Goal: Task Accomplishment & Management: Use online tool/utility

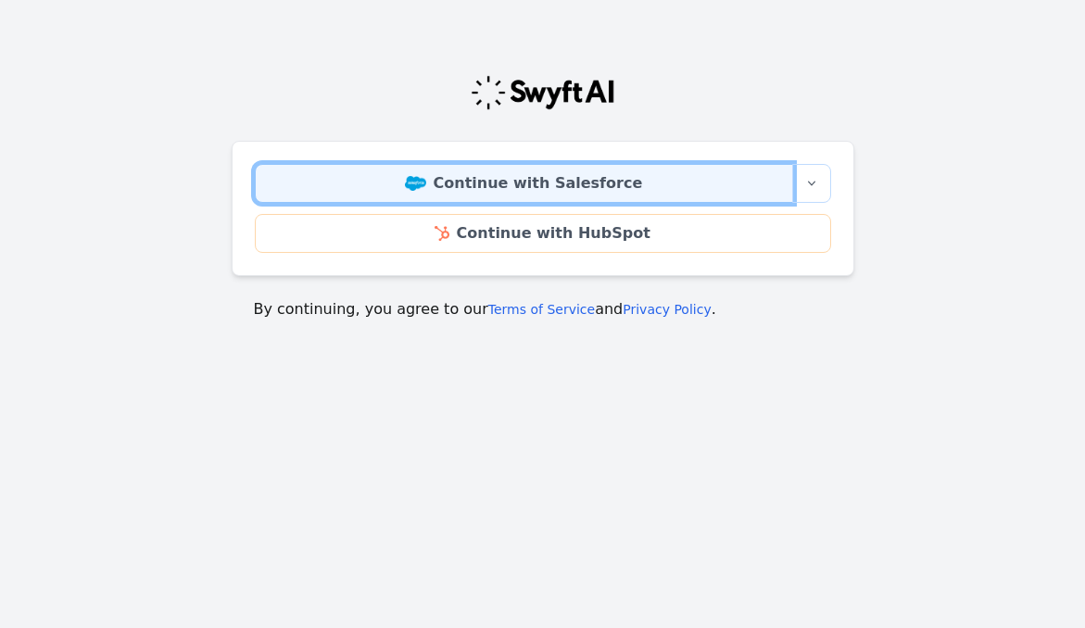
click at [523, 176] on link "Continue with Salesforce" at bounding box center [524, 183] width 538 height 39
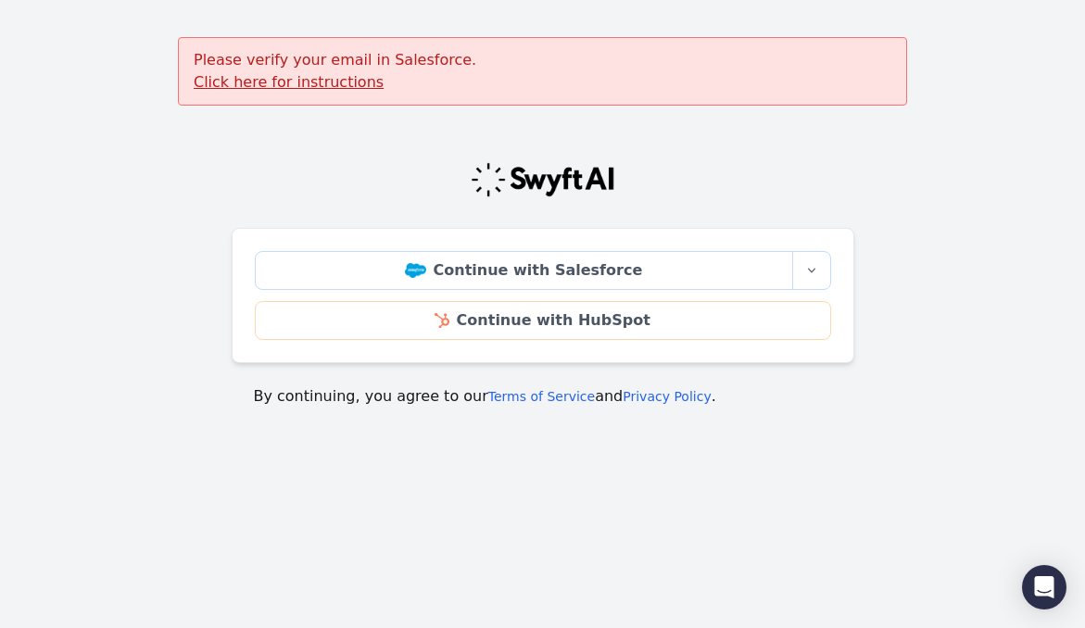
click at [319, 82] on u "Click here for instructions" at bounding box center [289, 82] width 190 height 18
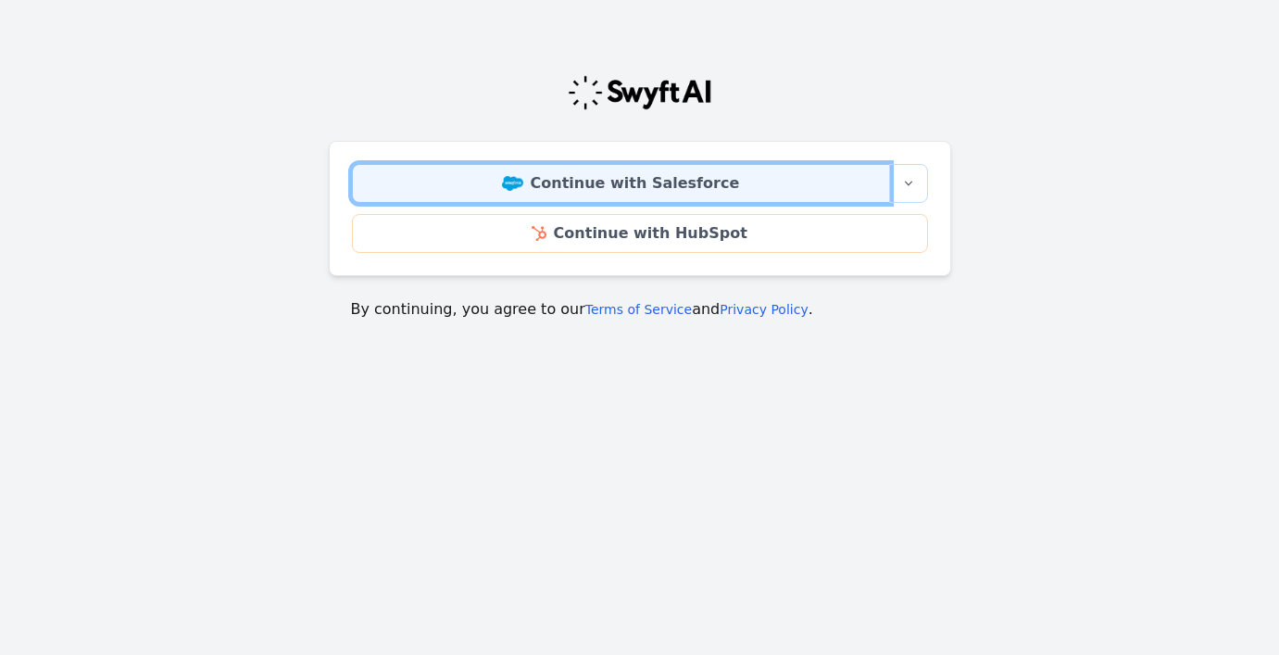
click at [784, 182] on link "Continue with Salesforce" at bounding box center [621, 183] width 538 height 39
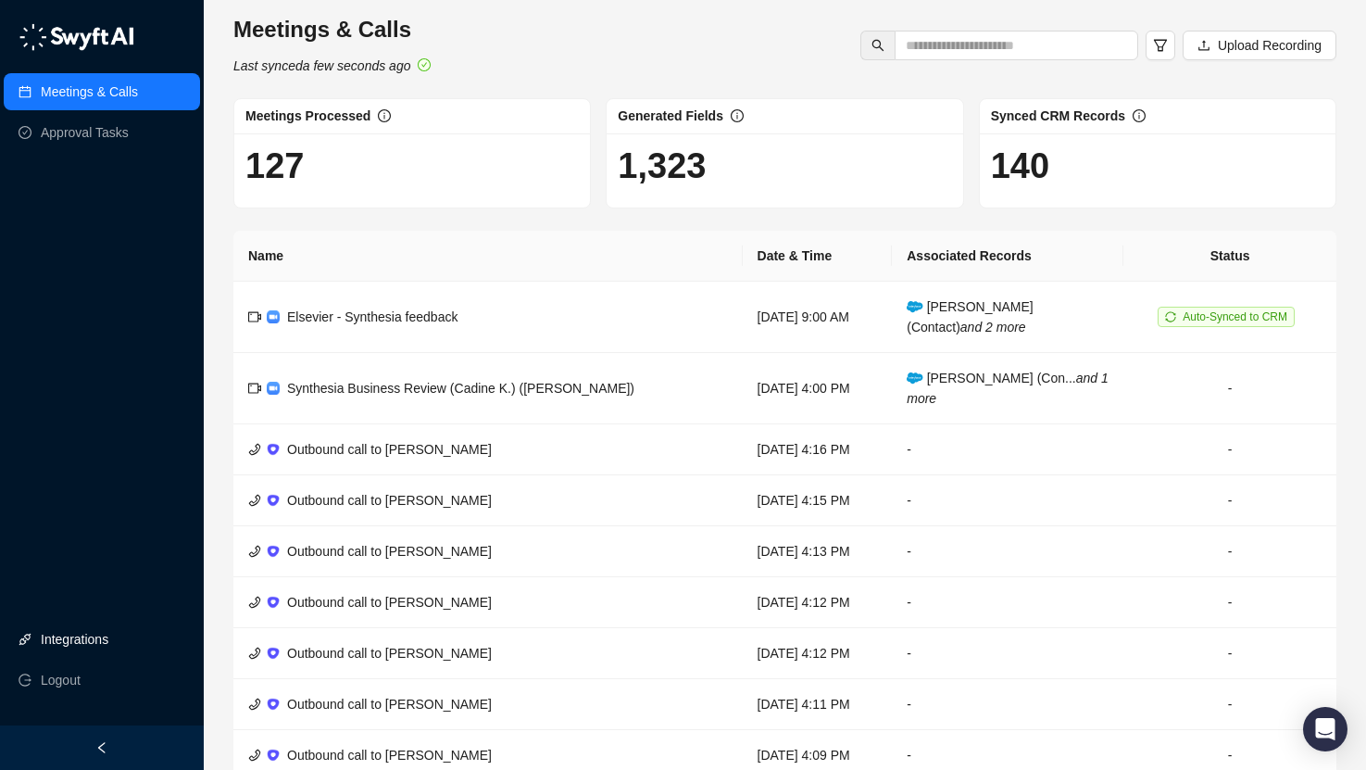
click at [94, 639] on link "Integrations" at bounding box center [75, 639] width 68 height 37
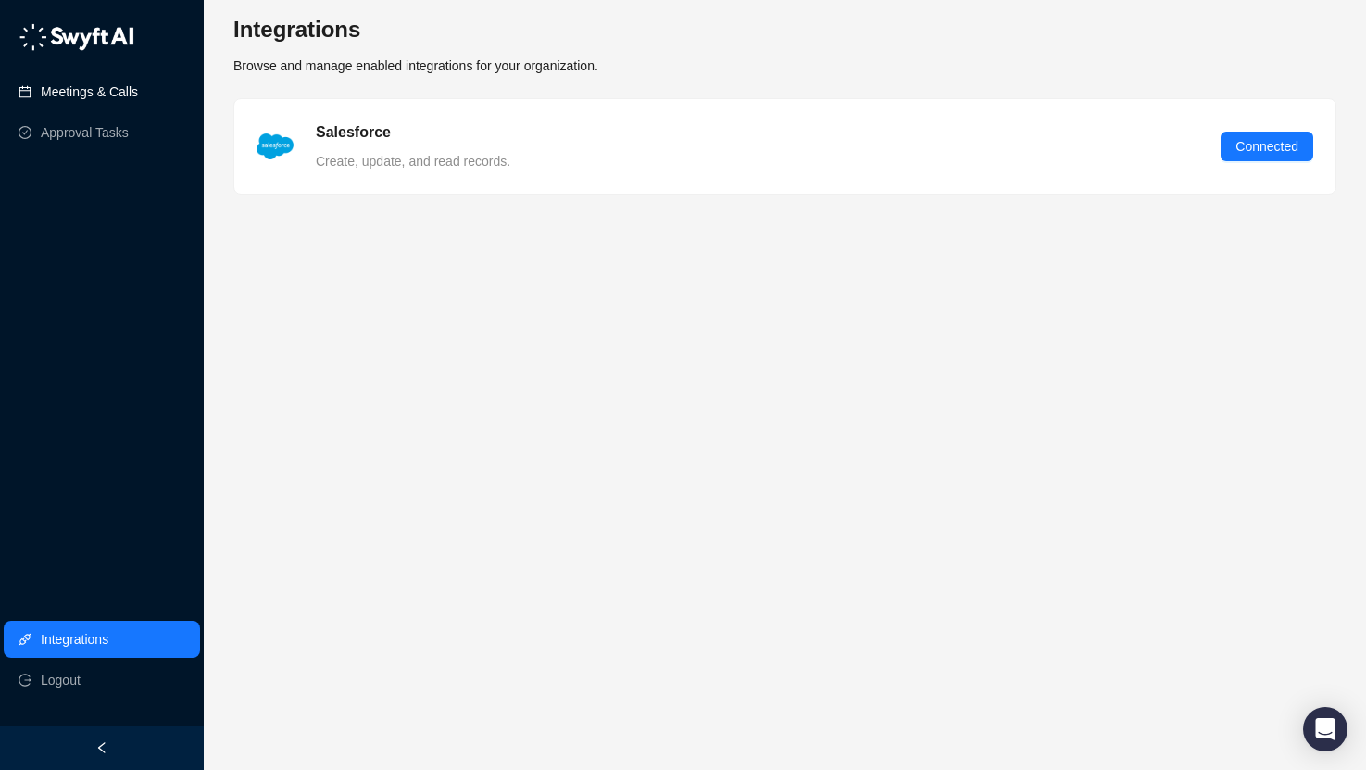
click at [118, 93] on link "Meetings & Calls" at bounding box center [89, 91] width 97 height 37
